Goal: Task Accomplishment & Management: Use online tool/utility

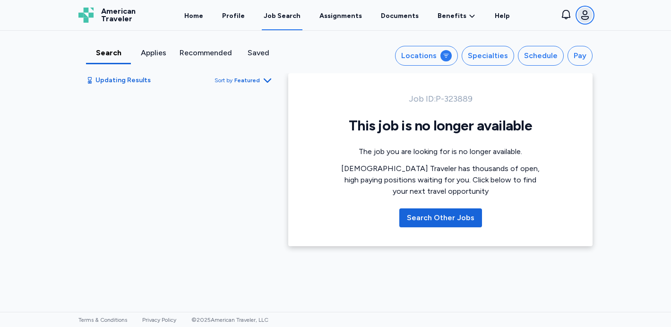
click at [592, 14] on button "Open user menu" at bounding box center [585, 15] width 15 height 15
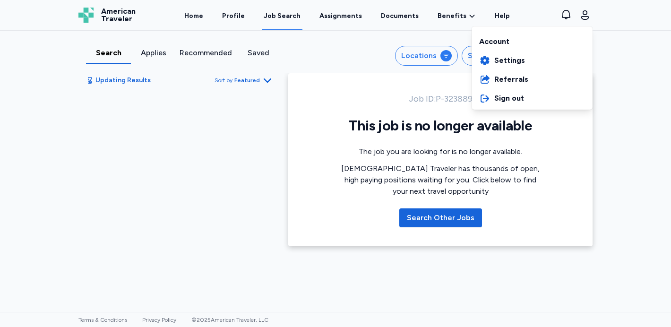
click at [507, 44] on div "Account" at bounding box center [532, 39] width 121 height 23
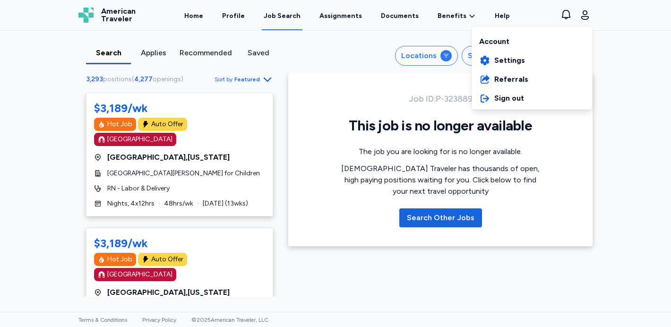
click at [202, 17] on div "American Traveler American Traveler Home Profile Job Search Assignments Documen…" at bounding box center [335, 15] width 529 height 30
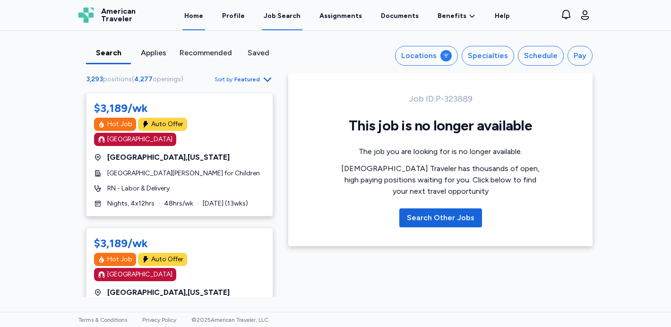
click at [202, 17] on link "Home" at bounding box center [193, 15] width 23 height 29
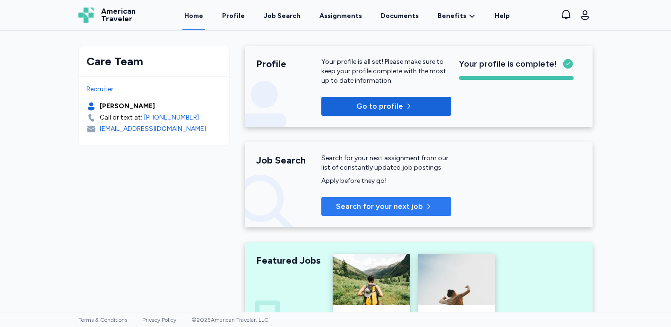
click at [407, 211] on span "Search for your next job" at bounding box center [379, 206] width 87 height 11
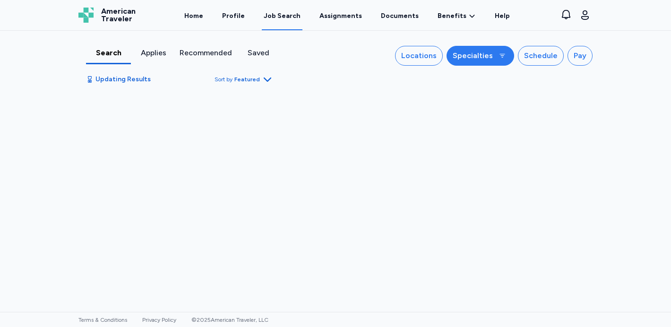
click at [467, 55] on div "Specialties" at bounding box center [473, 55] width 40 height 11
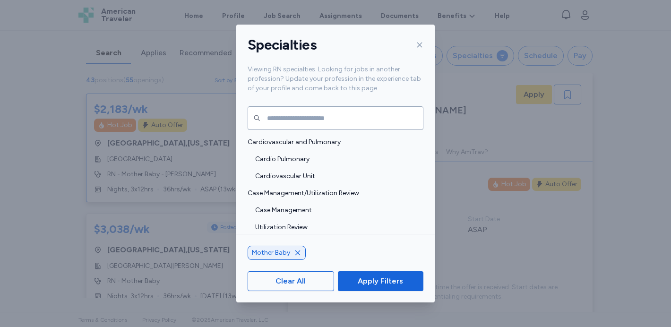
click at [420, 43] on icon at bounding box center [420, 45] width 8 height 8
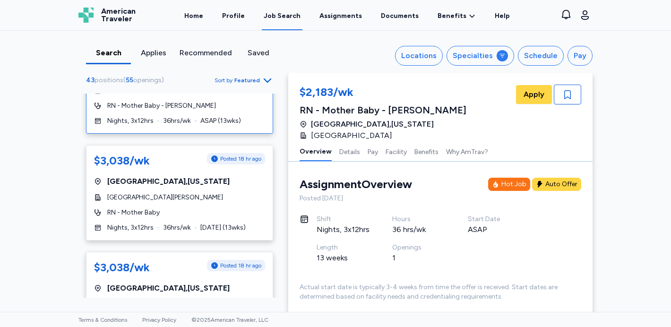
scroll to position [67, 0]
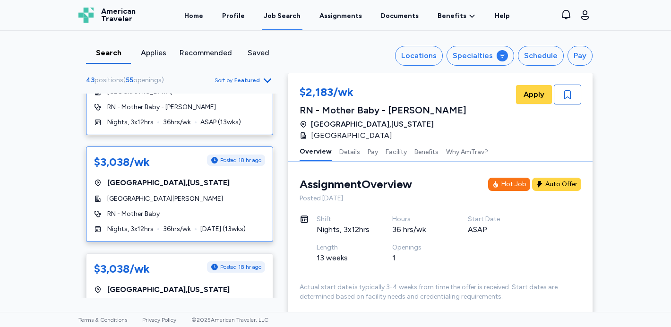
click at [230, 205] on div "$3,038/wk Posted 18 hr ago [GEOGRAPHIC_DATA] , [US_STATE] [GEOGRAPHIC_DATA][PER…" at bounding box center [179, 194] width 187 height 95
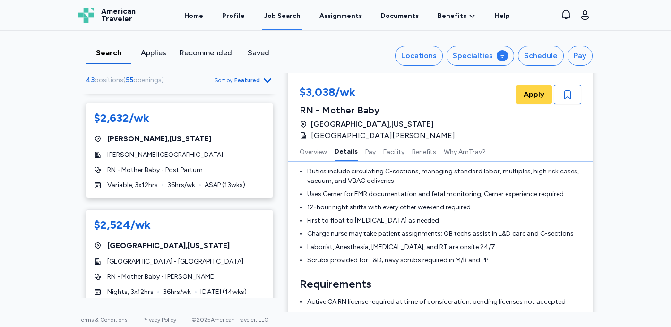
scroll to position [444, 0]
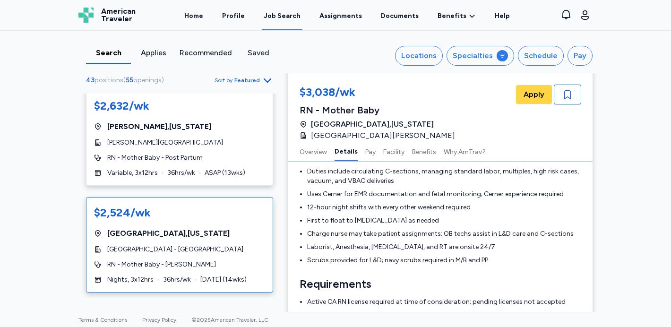
click at [230, 230] on div "[GEOGRAPHIC_DATA] , [US_STATE]" at bounding box center [179, 233] width 171 height 11
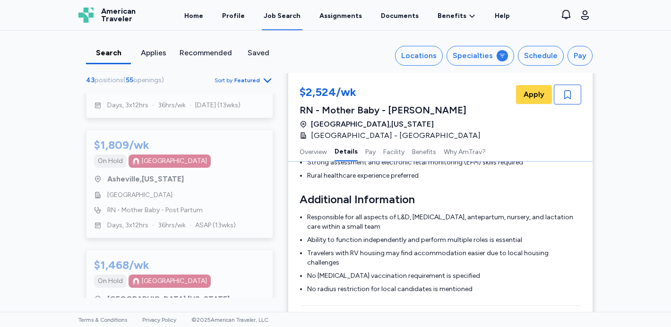
scroll to position [378, 0]
